Goal: Contribute content

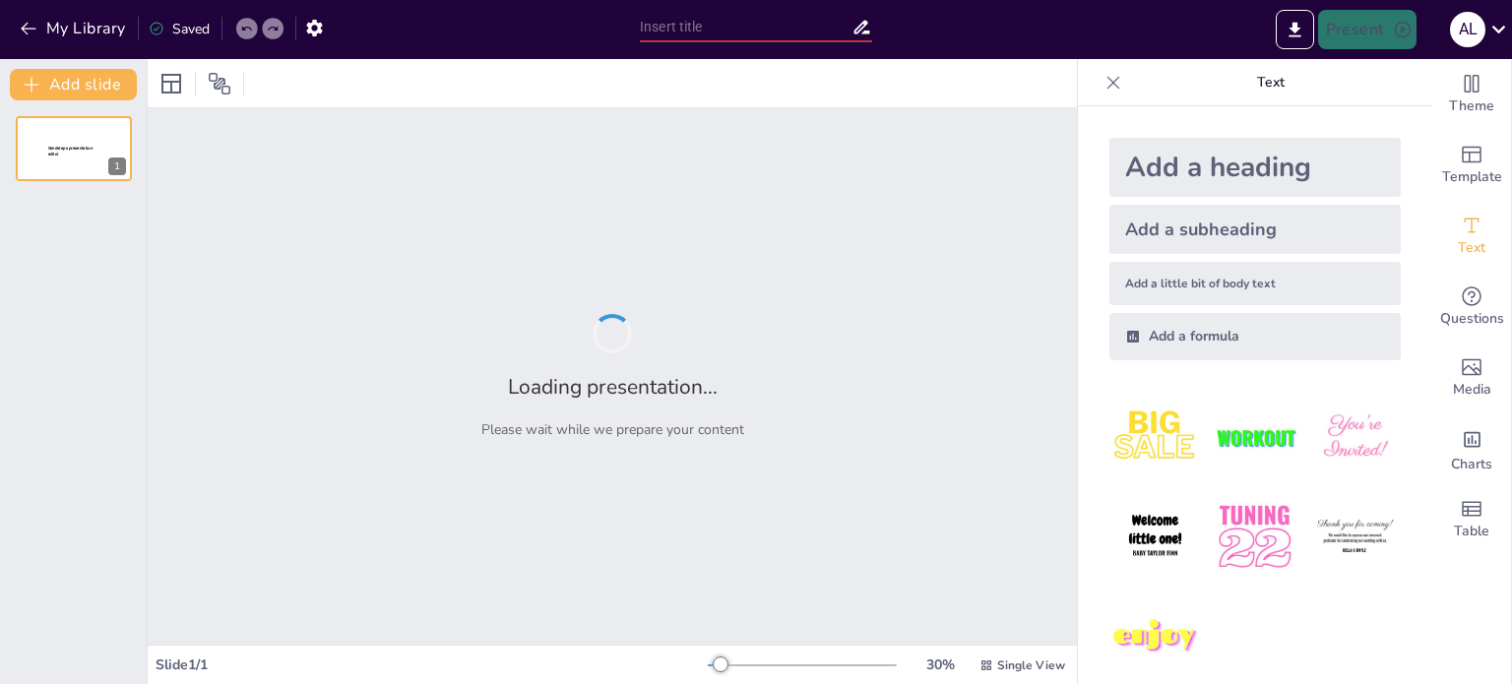
type input "Advocating for Change: Addressing Climate Challenges in Our Communities"
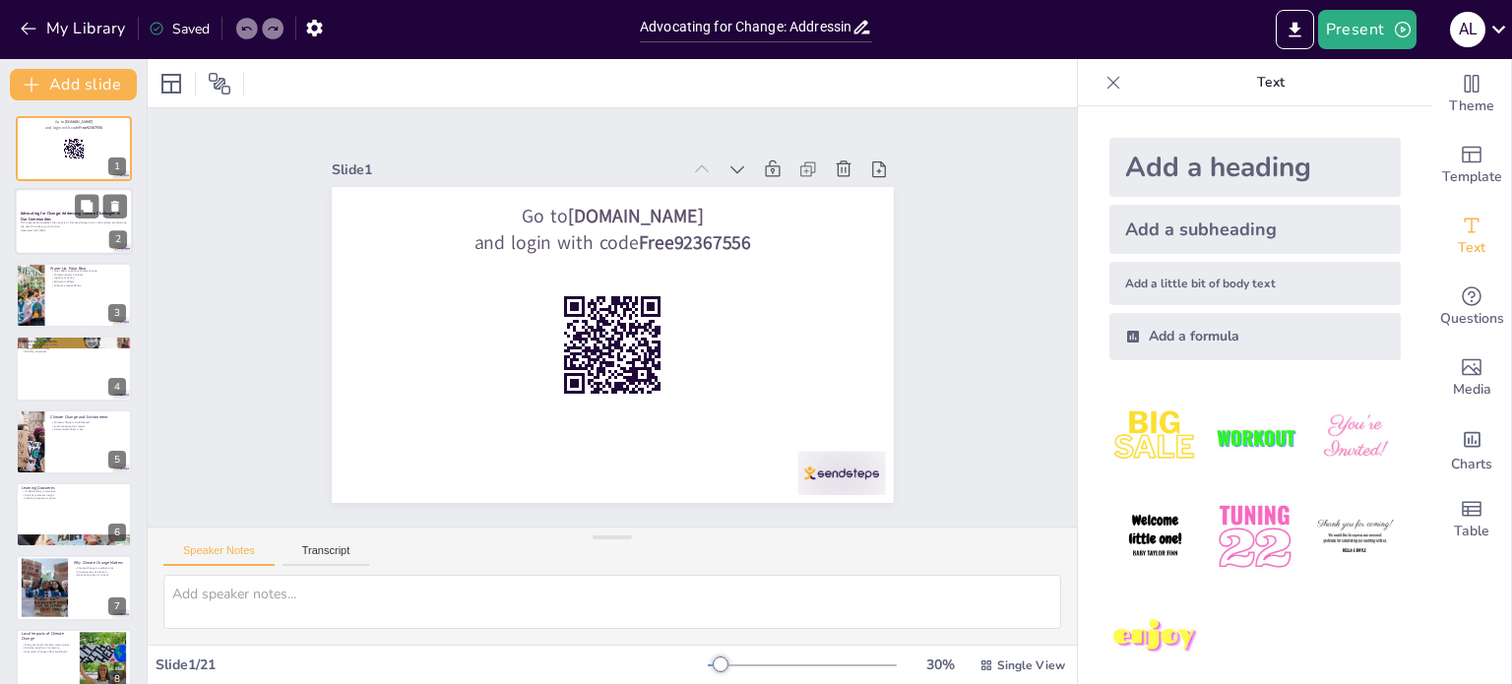
click at [42, 229] on p "Generated with [URL]" at bounding box center [74, 231] width 106 height 4
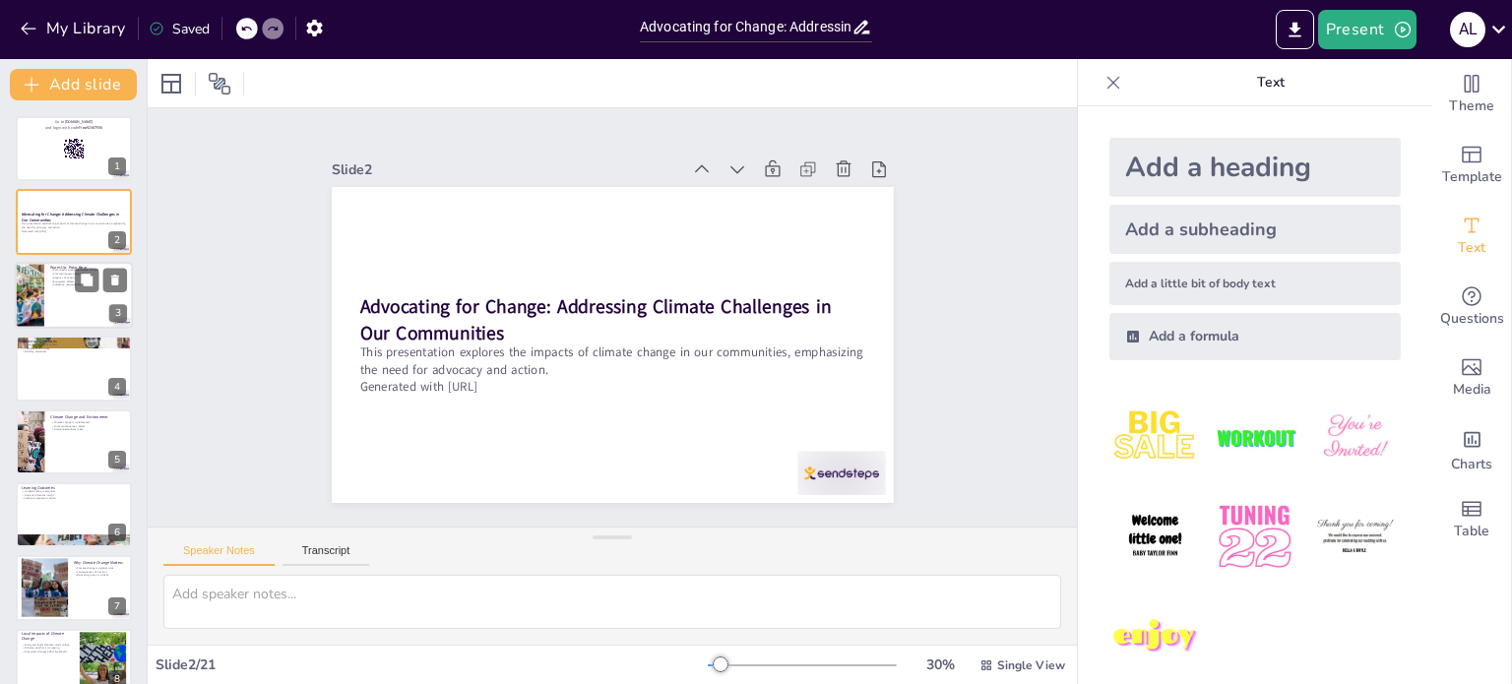
checkbox input "true"
click at [54, 293] on div at bounding box center [74, 295] width 118 height 67
type textarea "The polar bear is often seen as a distant representation of climate change, but…"
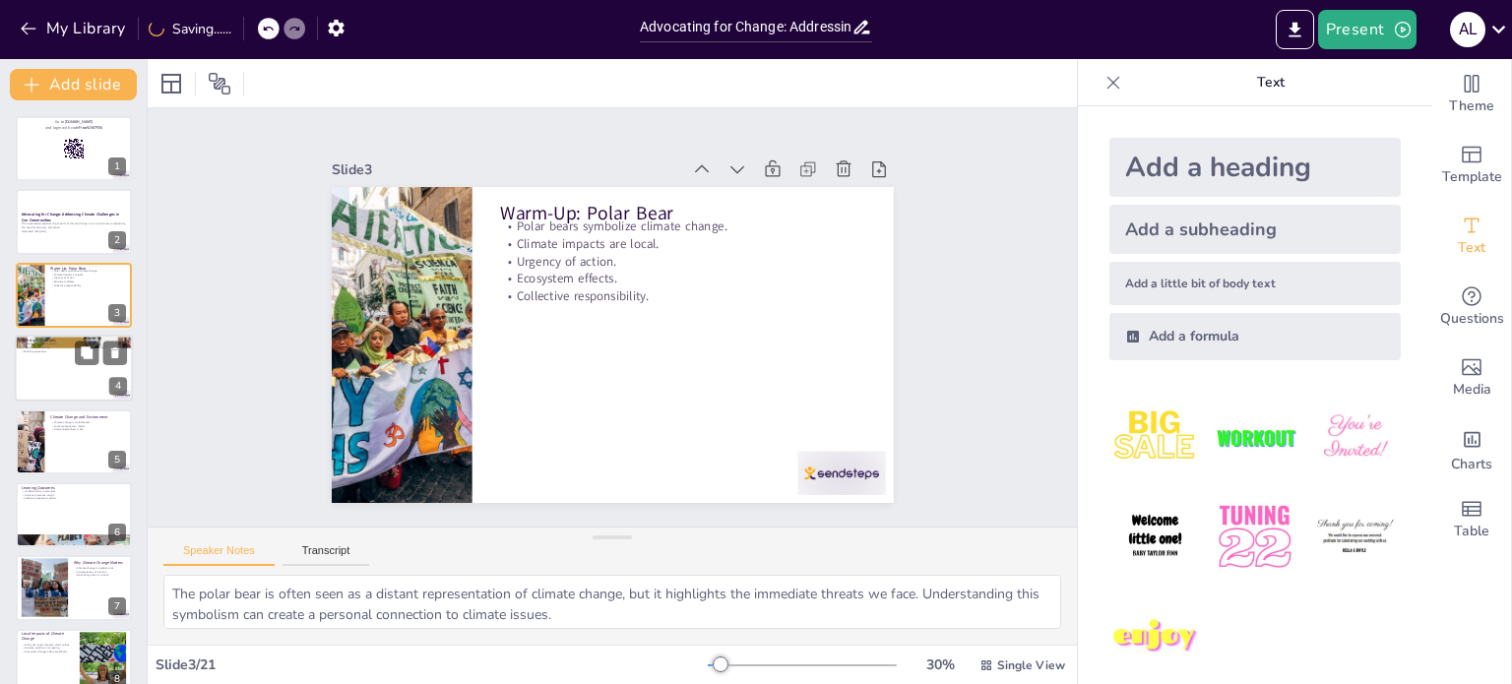
checkbox input "true"
click at [56, 381] on div at bounding box center [74, 368] width 118 height 67
type textarea "Our personal experiences with extreme weather can provide valuable insights int…"
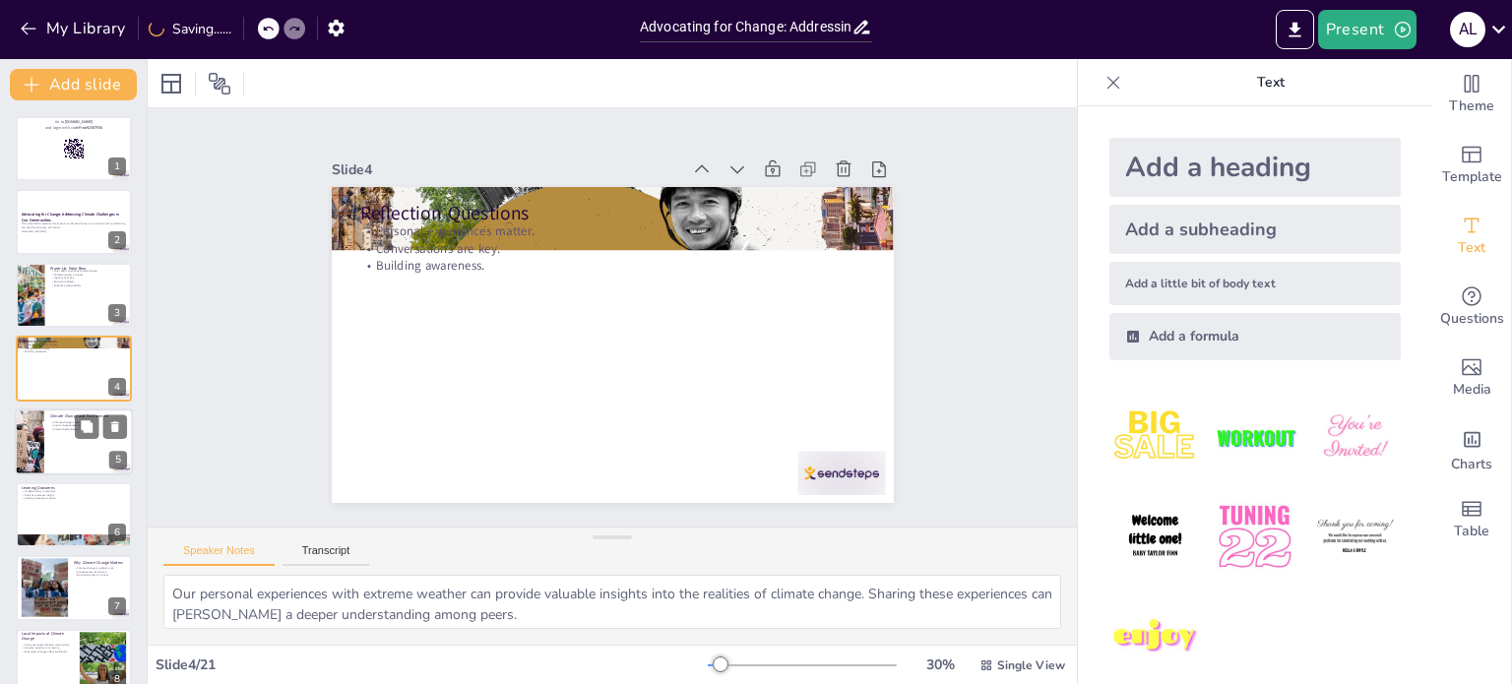
checkbox input "true"
click at [55, 442] on div at bounding box center [74, 441] width 118 height 67
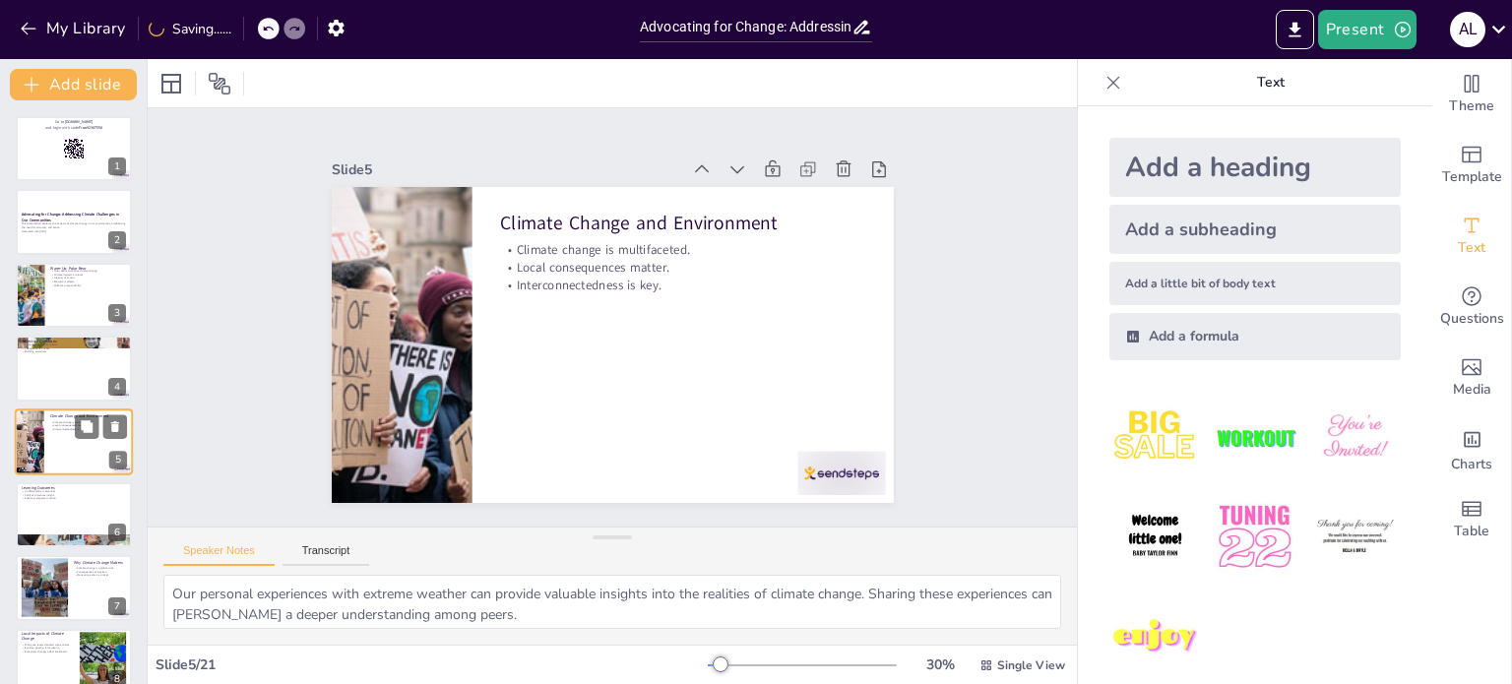
type textarea "Understanding that climate change encompasses various issues—from rising temper…"
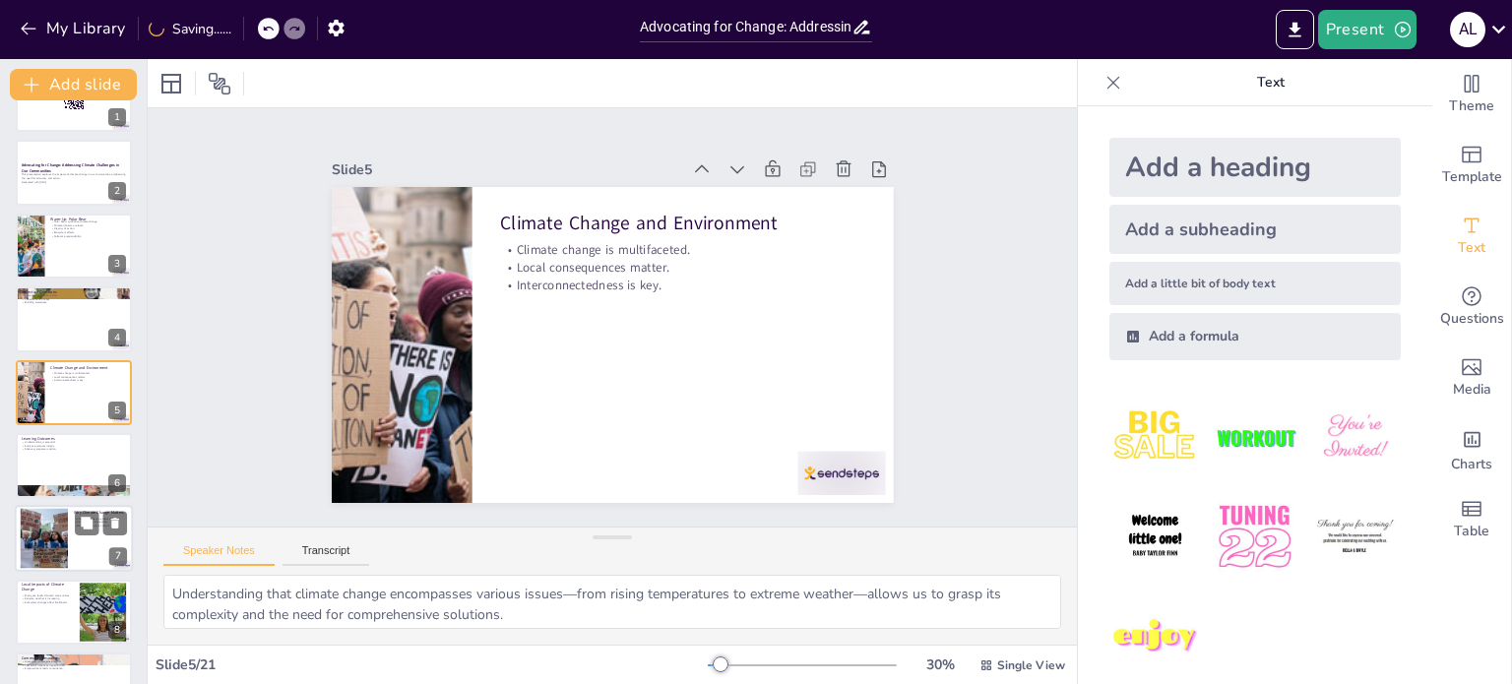
checkbox input "true"
click at [60, 523] on div at bounding box center [44, 539] width 90 height 60
type textarea "Recognizing climate change as a global crisis underscores the urgency and impor…"
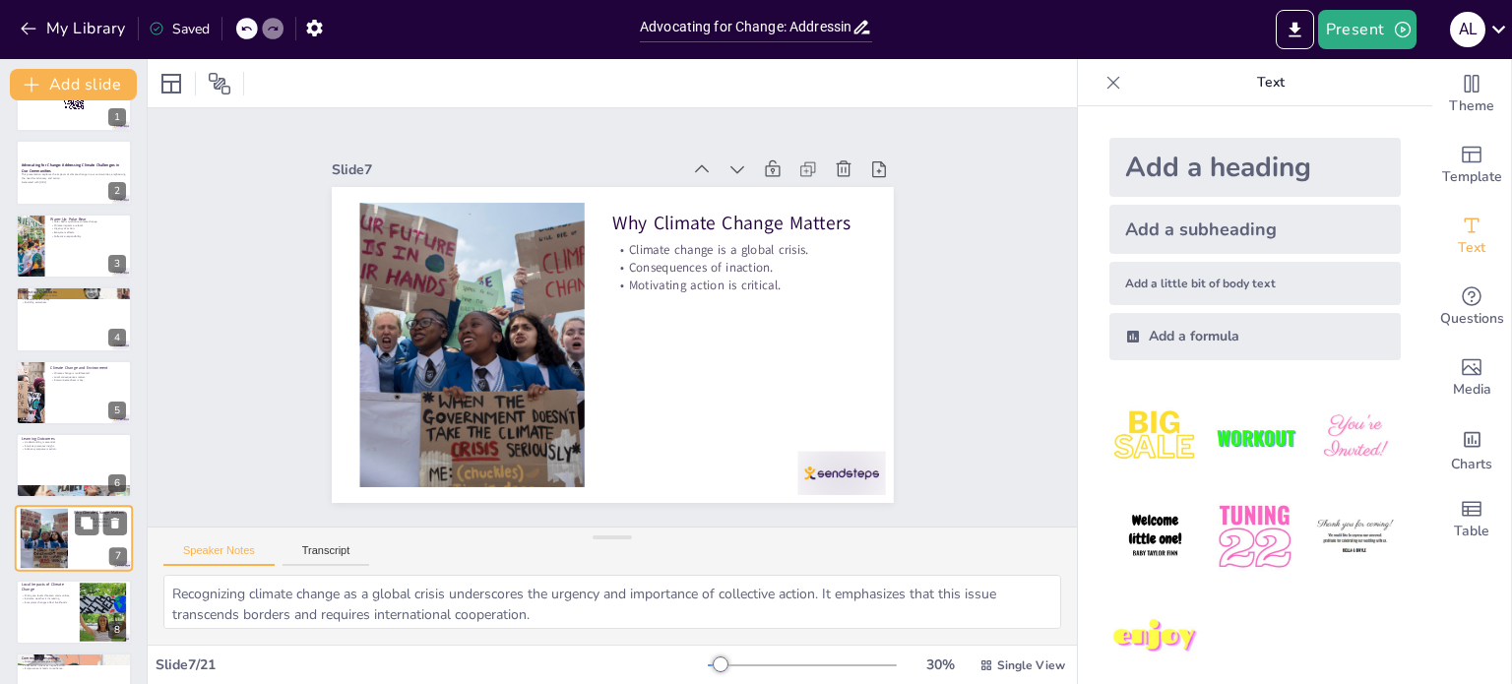
checkbox input "true"
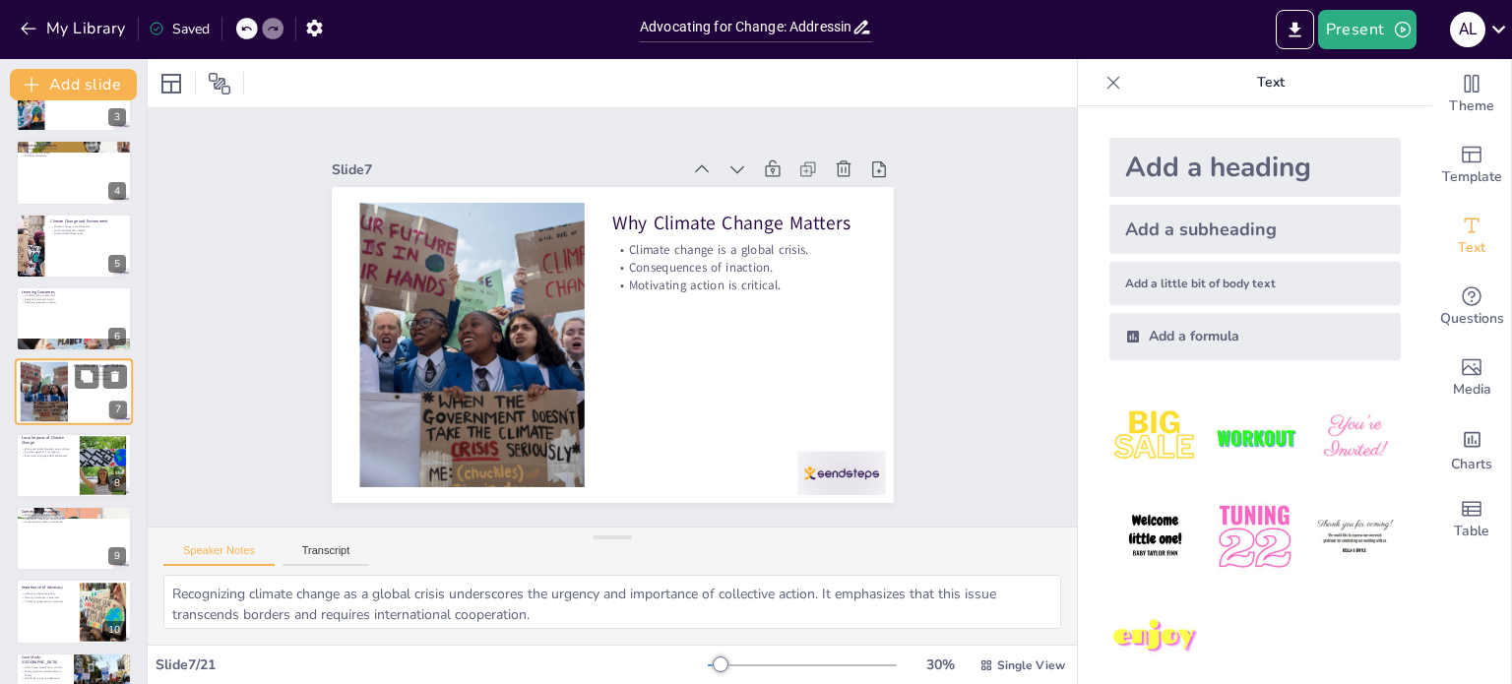
type textarea "The polar bear is often seen as a distant representation of climate change, but…"
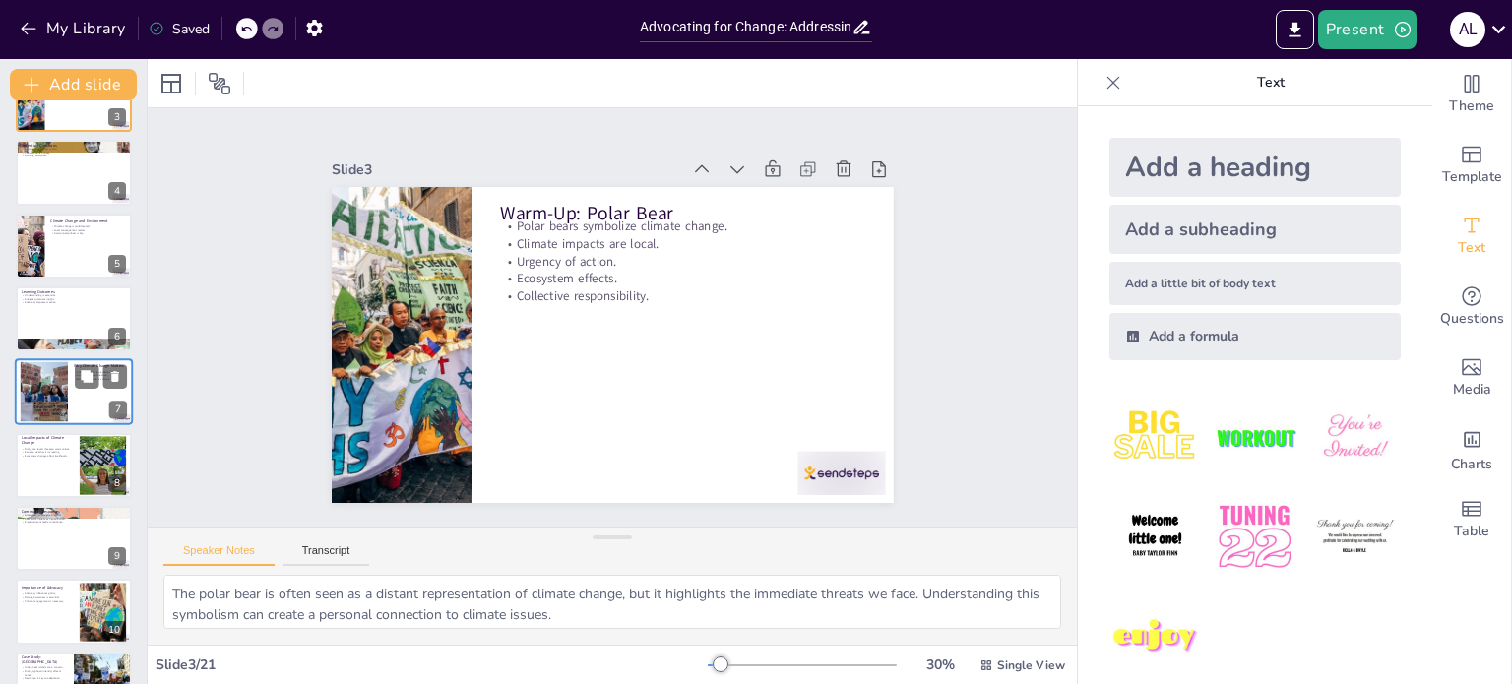
checkbox input "true"
type textarea "Our personal experiences with extreme weather can provide valuable insights int…"
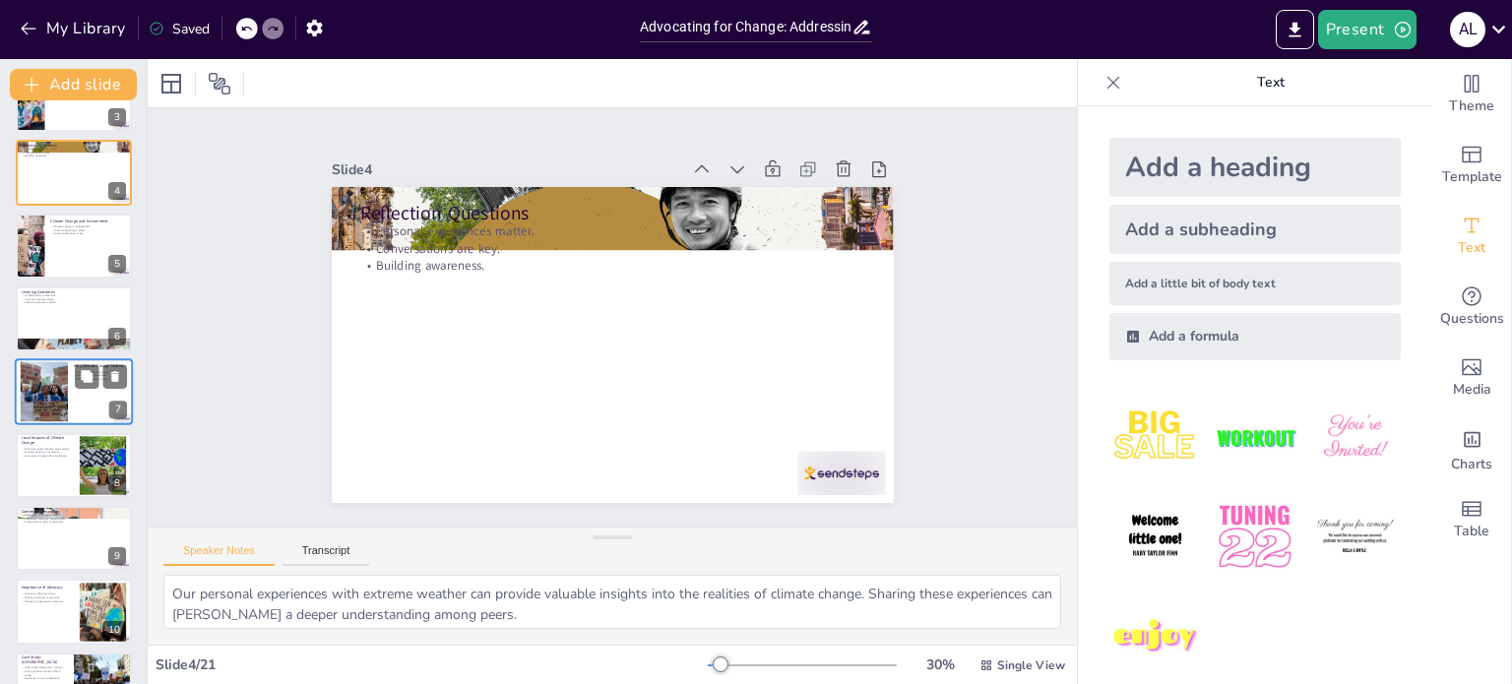
checkbox input "true"
type textarea "Understanding that climate change encompasses various issues—from rising temper…"
checkbox input "true"
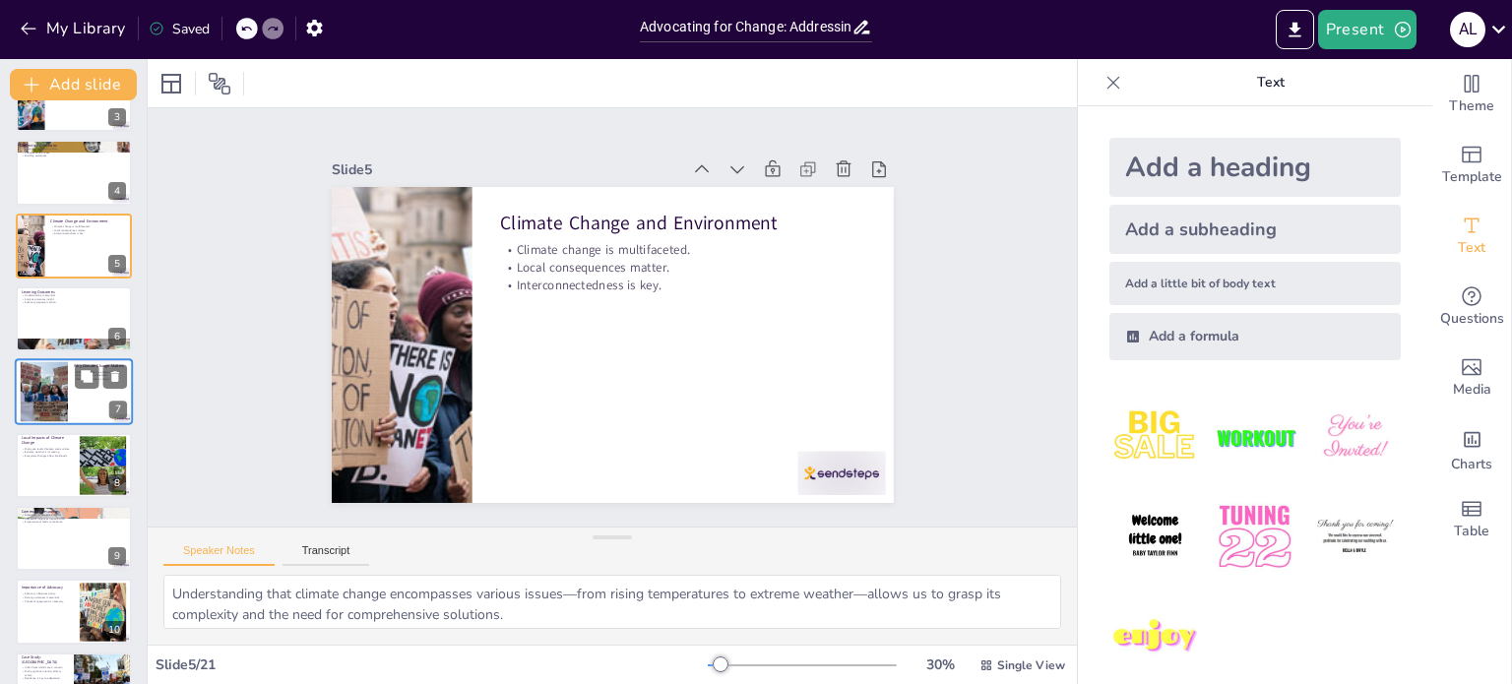
type textarea "Grassroots movements are essential for driving local change. They empower indiv…"
checkbox input "true"
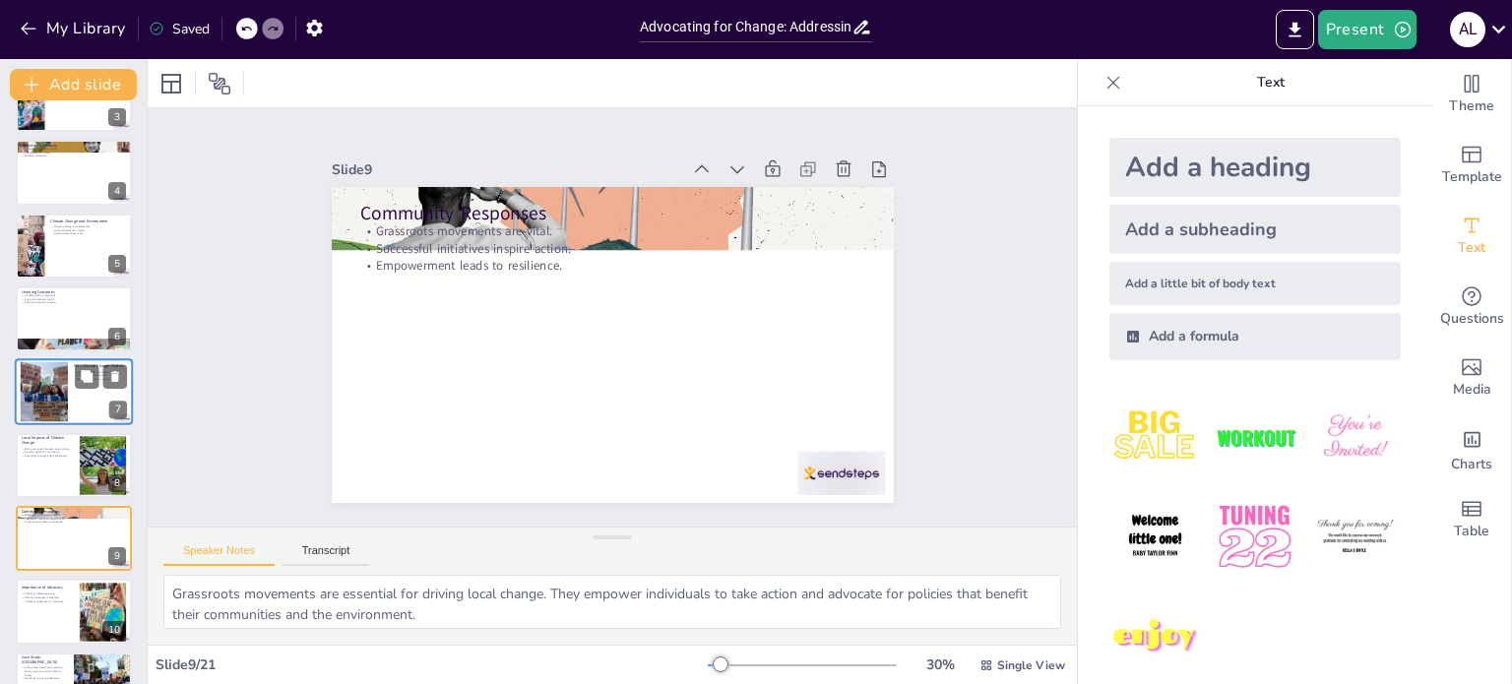
type textarea "Advocacy is a powerful tool for shaping policy decisions. By engaging in advoca…"
checkbox input "true"
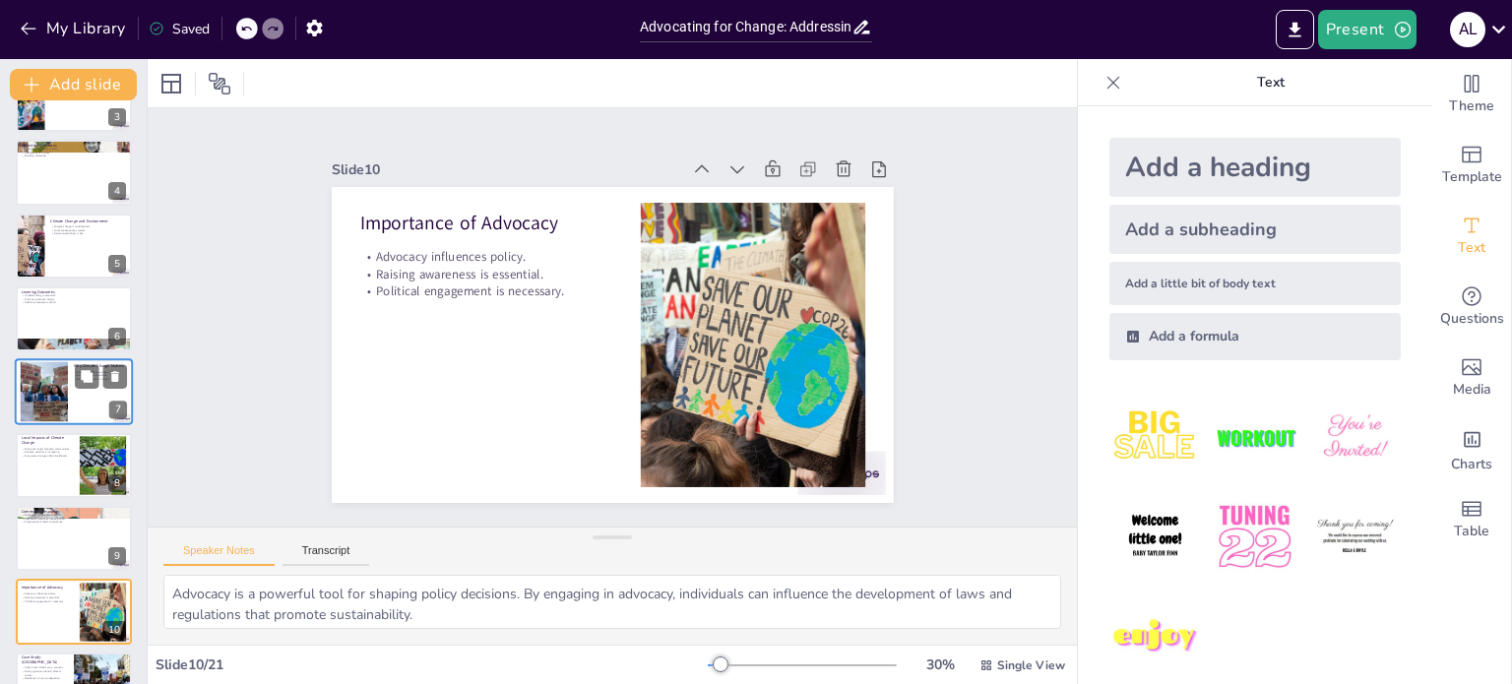
type textarea "Urban heat islands exacerbate heat-related health issues and energy consumption…"
checkbox input "true"
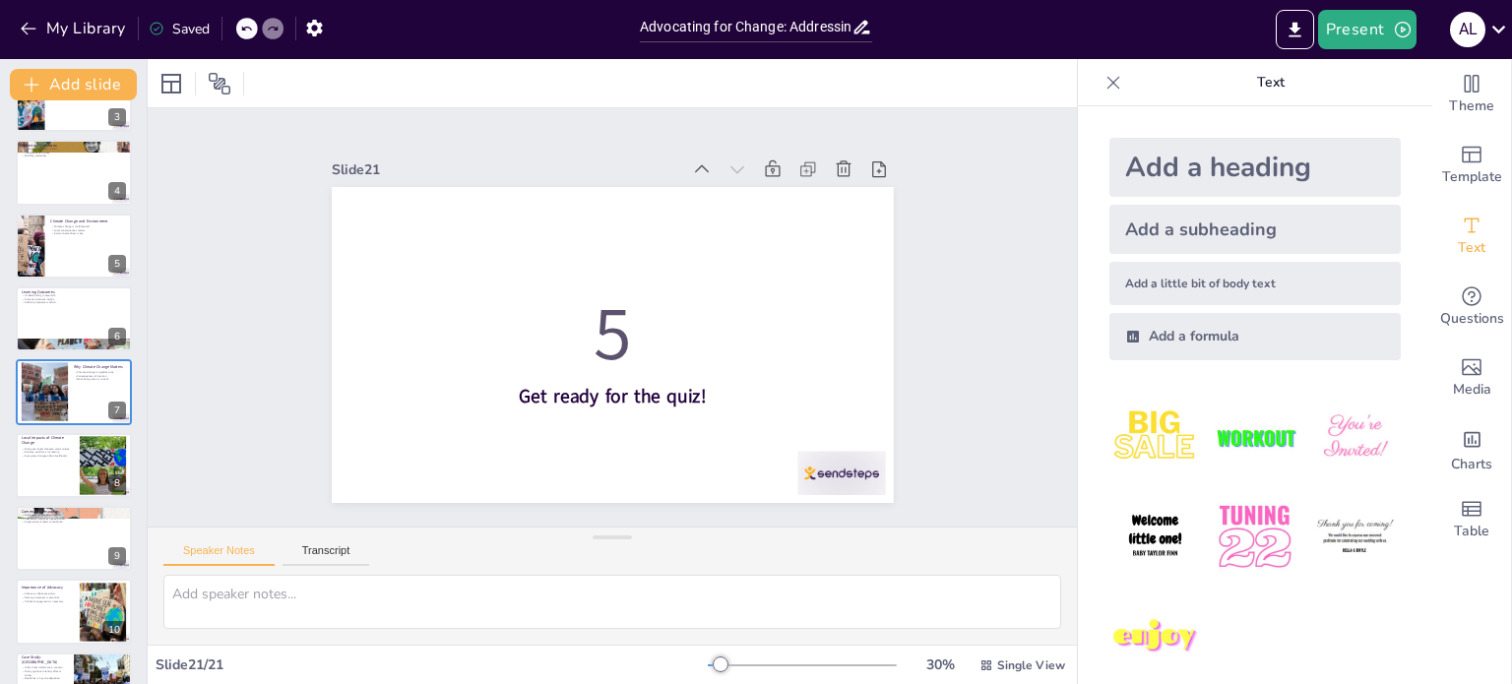
checkbox input "true"
